Goal: Task Accomplishment & Management: Complete application form

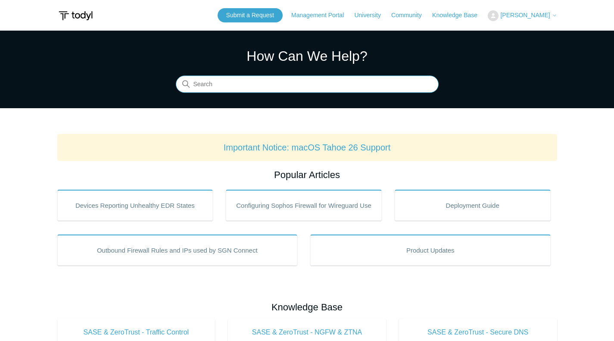
click at [260, 84] on input "Search" at bounding box center [307, 84] width 263 height 17
type input ";"
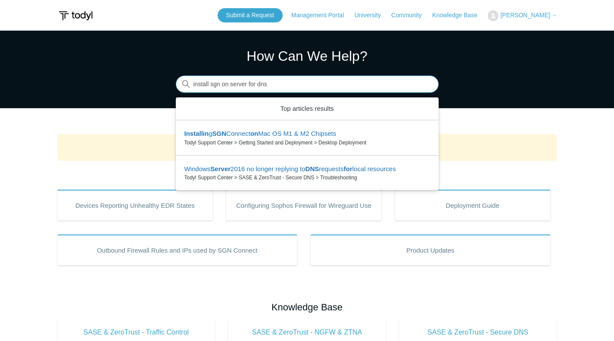
type input "install sgn on server for dns"
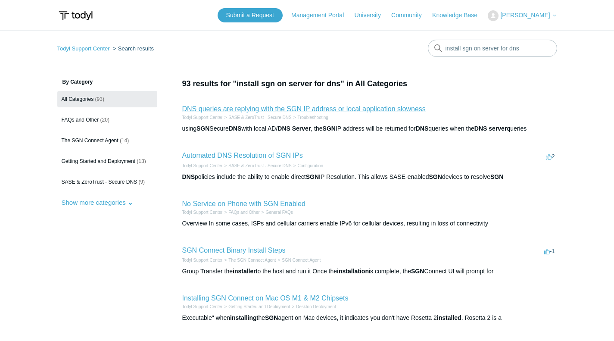
click at [317, 107] on link "DNS queries are replying with the SGN IP address or local application slowness" at bounding box center [303, 108] width 243 height 7
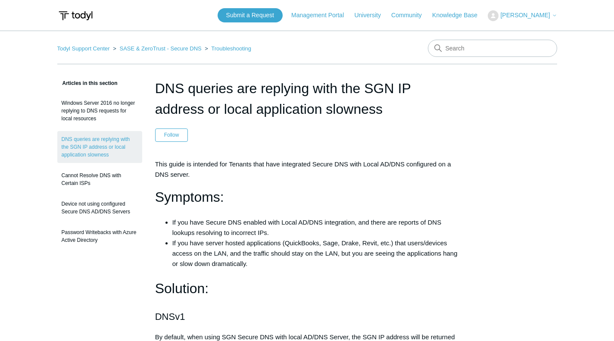
click at [537, 14] on span "[PERSON_NAME]" at bounding box center [525, 15] width 50 height 7
click at [532, 36] on link "My Support Requests" at bounding box center [530, 33] width 84 height 15
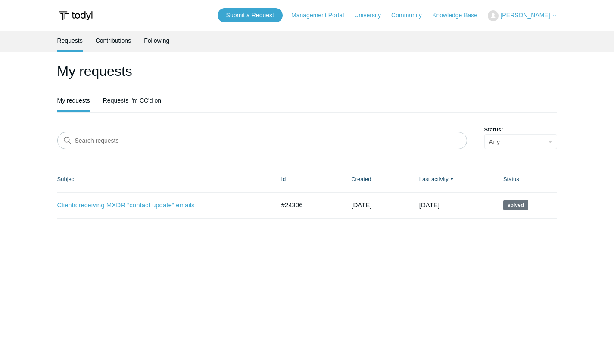
click at [139, 98] on link "Requests I'm CC'd on" at bounding box center [132, 100] width 58 height 20
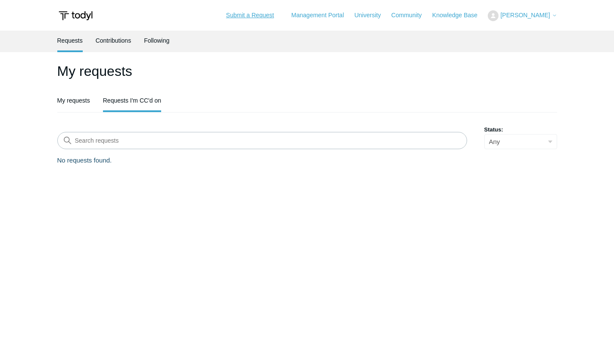
click at [272, 14] on link "Submit a Request" at bounding box center [249, 15] width 65 height 14
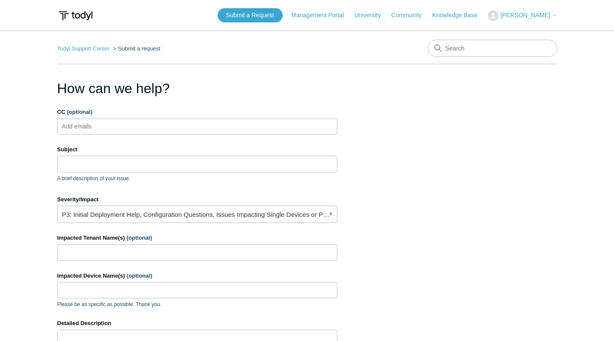
click at [141, 123] on ul "Add emails" at bounding box center [197, 126] width 280 height 16
type input "charles@computer-service.com"
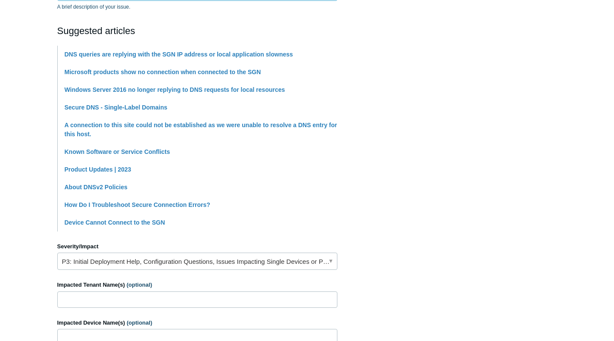
scroll to position [175, 0]
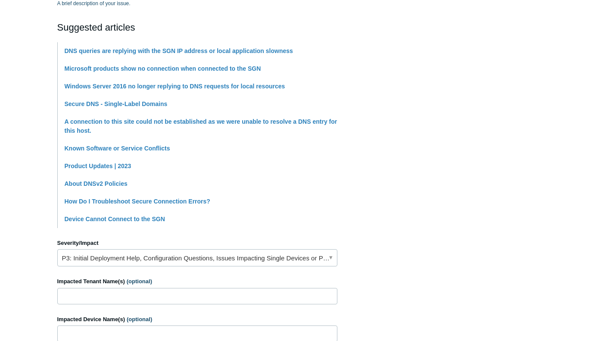
type input "URGENT DNS Issues"
click at [123, 256] on link "P3: Initial Deployment Help, Configuration Questions, Issues Impacting Single D…" at bounding box center [197, 257] width 280 height 17
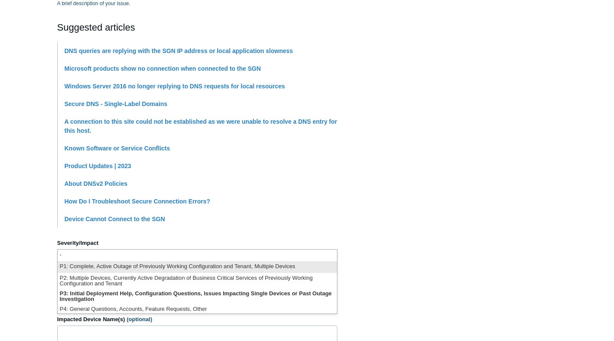
click at [157, 265] on li "P1: Complete, Active Outage of Previously Working Configuration and Tenant, Mul…" at bounding box center [197, 267] width 279 height 12
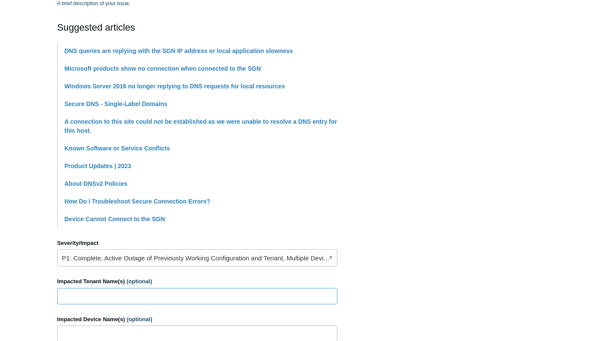
click at [95, 294] on input "Impacted Tenant Name(s) (optional)" at bounding box center [197, 296] width 280 height 16
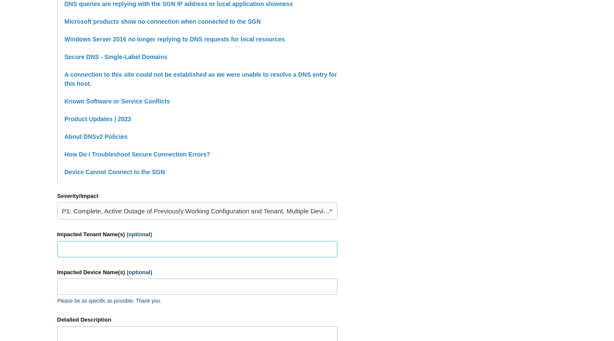
scroll to position [261, 0]
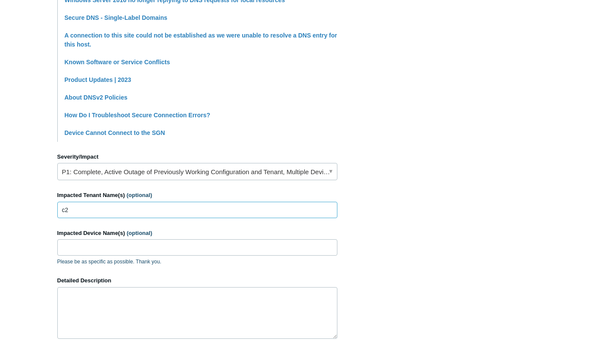
type input "c"
type input "C2N Diagnostics"
type input "m"
type input "all remote users"
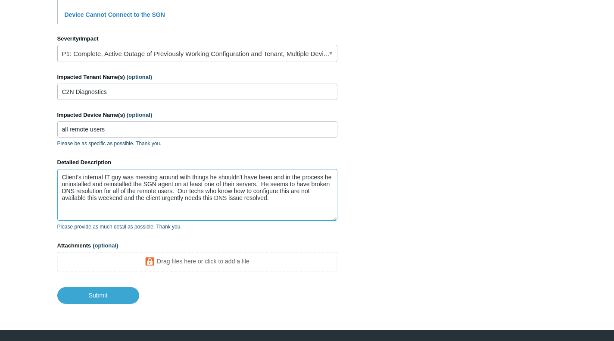
scroll to position [388, 0]
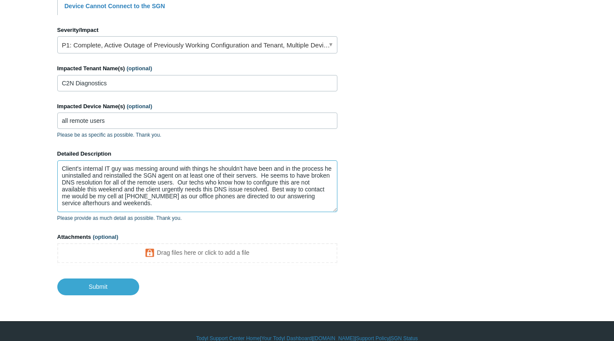
type textarea "Client's internal IT guy was messing around with things he shouldn't have been …"
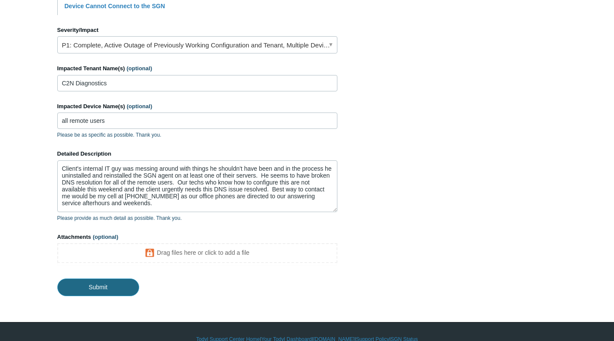
click at [101, 288] on input "Submit" at bounding box center [98, 286] width 82 height 17
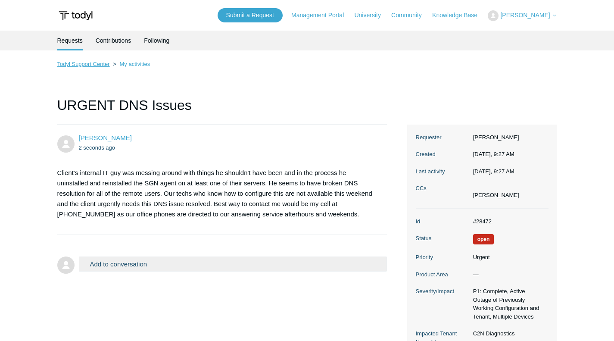
click at [103, 64] on link "Todyl Support Center" at bounding box center [83, 64] width 53 height 6
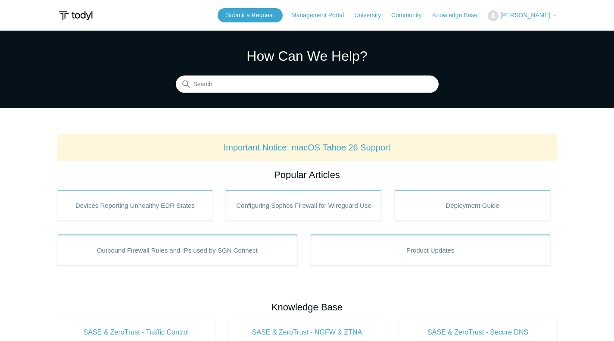
click at [382, 15] on link "University" at bounding box center [371, 15] width 35 height 9
